Goal: Navigation & Orientation: Find specific page/section

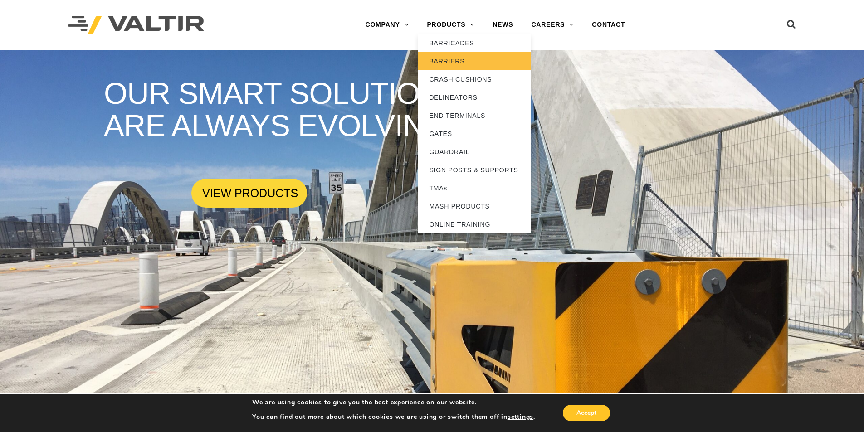
click at [452, 69] on link "BARRIERS" at bounding box center [474, 61] width 113 height 18
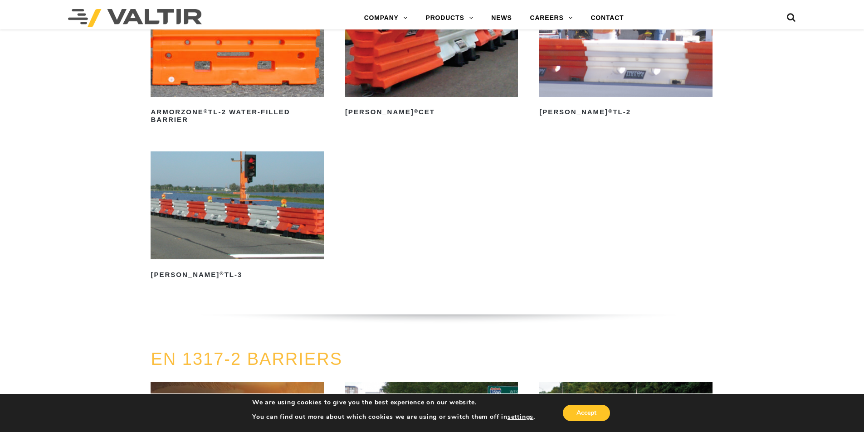
scroll to position [1434, 0]
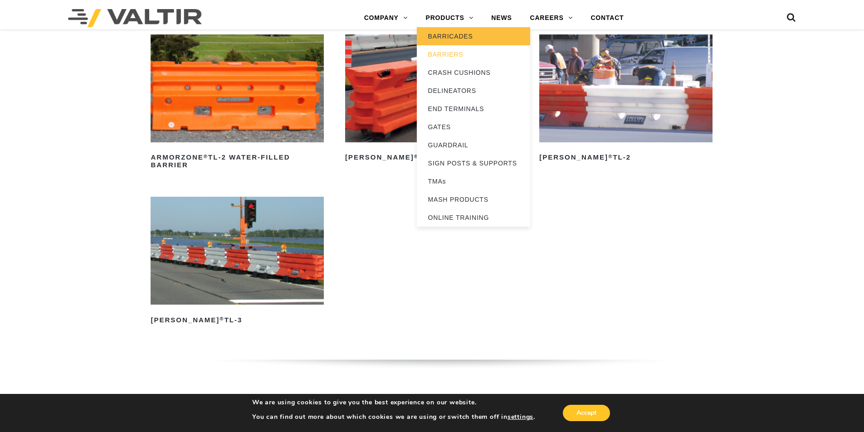
click at [451, 38] on link "BARRICADES" at bounding box center [473, 36] width 113 height 18
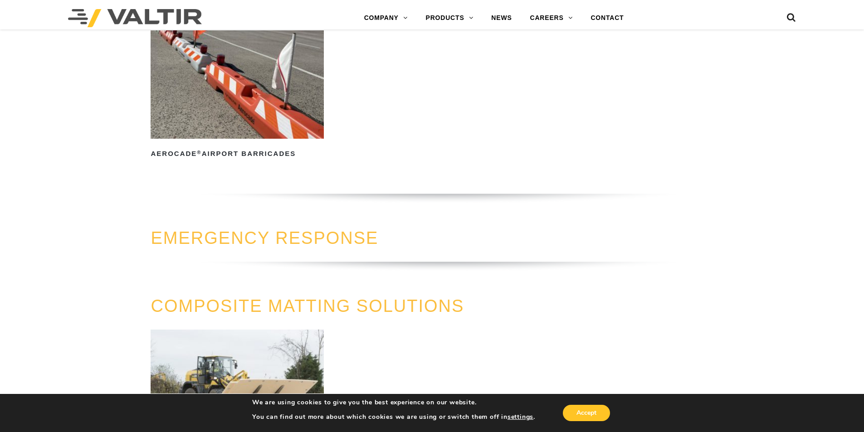
scroll to position [662, 0]
